Goal: Communication & Community: Answer question/provide support

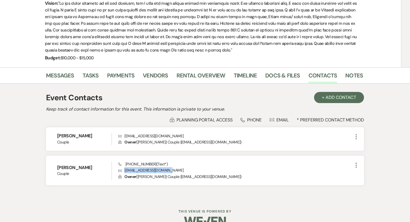
scroll to position [83, 0]
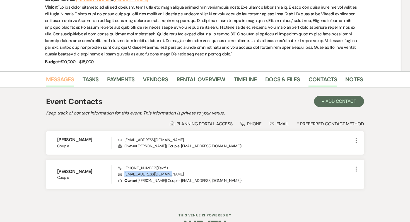
click at [67, 81] on link "Messages" at bounding box center [60, 81] width 28 height 12
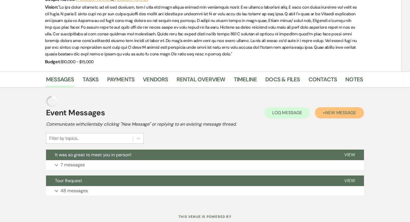
click at [350, 110] on span "New Message" at bounding box center [340, 113] width 31 height 6
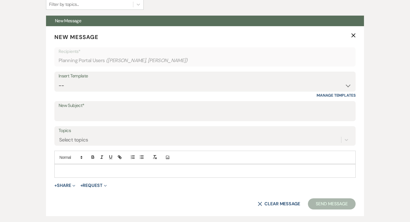
scroll to position [263, 0]
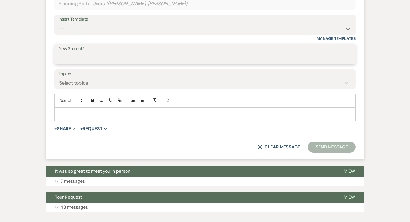
click at [103, 54] on input "New Subject*" at bounding box center [205, 58] width 293 height 11
type input "breakfast"
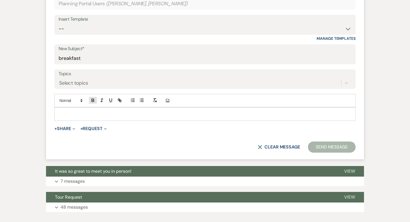
click at [89, 97] on button "button" at bounding box center [93, 100] width 8 height 7
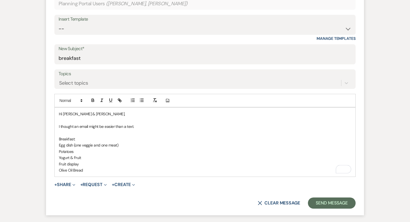
click at [77, 149] on p "Potatoes" at bounding box center [205, 152] width 293 height 6
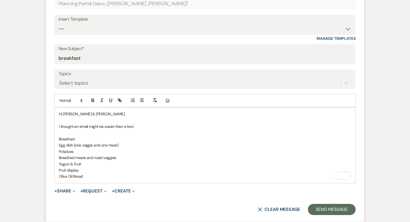
click at [95, 178] on p "Olive Oil Bread" at bounding box center [205, 177] width 293 height 6
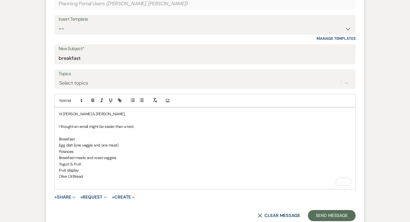
click at [74, 145] on p "Egg dish (one veggie and one meat)" at bounding box center [205, 145] width 293 height 6
click at [96, 174] on p "Olive Oil Bread" at bounding box center [205, 177] width 293 height 6
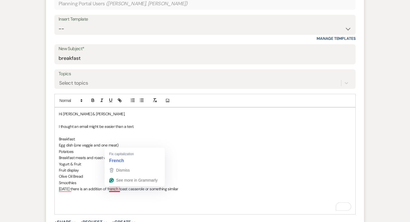
click at [105, 212] on div "Hi [PERSON_NAME] & [PERSON_NAME], I thought an email might be easier than a tex…" at bounding box center [205, 161] width 301 height 107
click at [64, 196] on p "To enrich screen reader interactions, please activate Accessibility in Grammarl…" at bounding box center [205, 196] width 293 height 6
click at [64, 207] on p "To enrich screen reader interactions, please activate Accessibility in Grammarl…" at bounding box center [205, 208] width 293 height 6
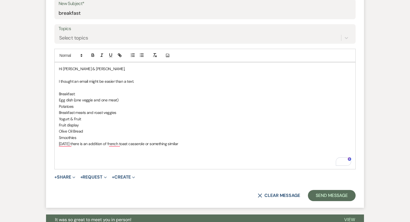
scroll to position [0, 0]
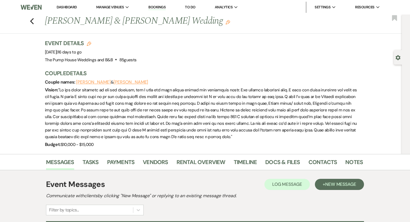
click at [73, 5] on link "Dashboard" at bounding box center [67, 7] width 20 height 5
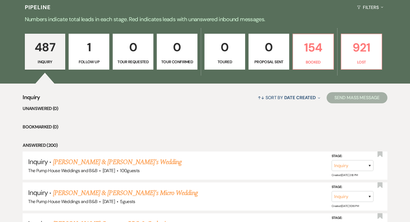
scroll to position [161, 0]
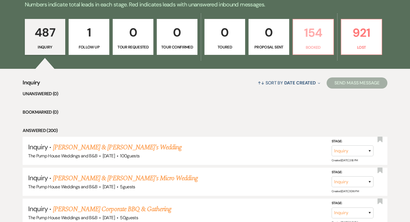
click at [312, 36] on p "154" at bounding box center [313, 32] width 33 height 19
select select "7"
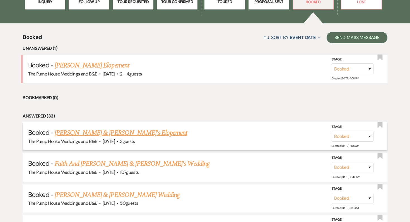
scroll to position [207, 0]
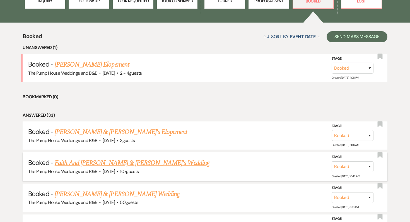
click at [116, 164] on link "Faith And [PERSON_NAME] & [PERSON_NAME]'s Wedding" at bounding box center [132, 163] width 155 height 10
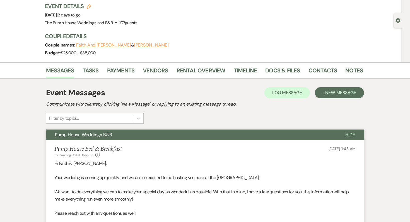
scroll to position [35, 0]
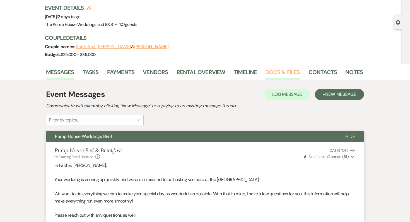
click at [272, 75] on link "Docs & Files" at bounding box center [282, 74] width 35 height 12
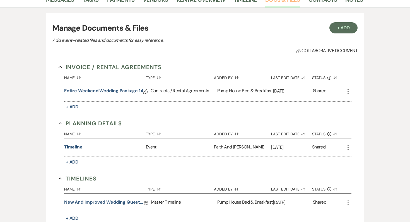
scroll to position [109, 0]
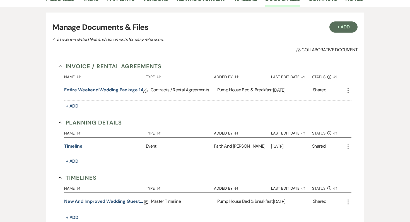
click at [75, 146] on button "Timeline" at bounding box center [73, 146] width 18 height 7
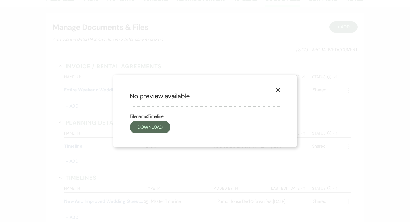
click at [277, 89] on icon "X" at bounding box center [278, 90] width 5 height 5
click at [276, 91] on icon "X" at bounding box center [278, 90] width 5 height 5
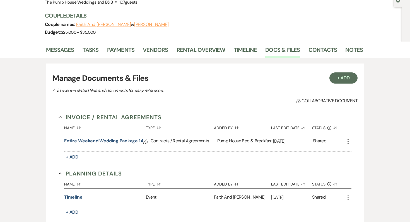
scroll to position [0, 0]
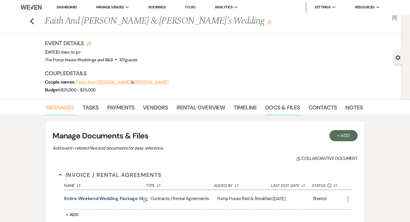
click at [66, 109] on link "Messages" at bounding box center [60, 109] width 28 height 12
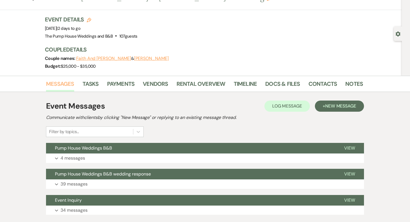
scroll to position [61, 0]
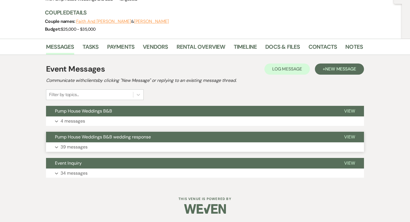
click at [74, 143] on button "Expand 39 messages" at bounding box center [205, 147] width 318 height 9
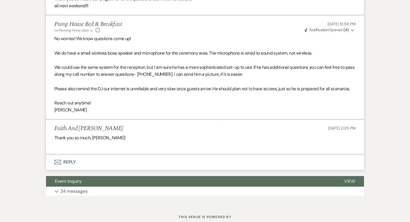
scroll to position [3575, 0]
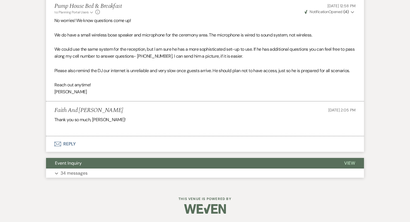
click at [71, 174] on p "34 messages" at bounding box center [74, 173] width 27 height 7
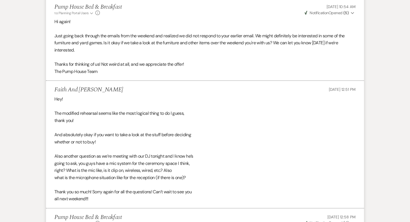
scroll to position [3356, 0]
